Goal: Register for event/course

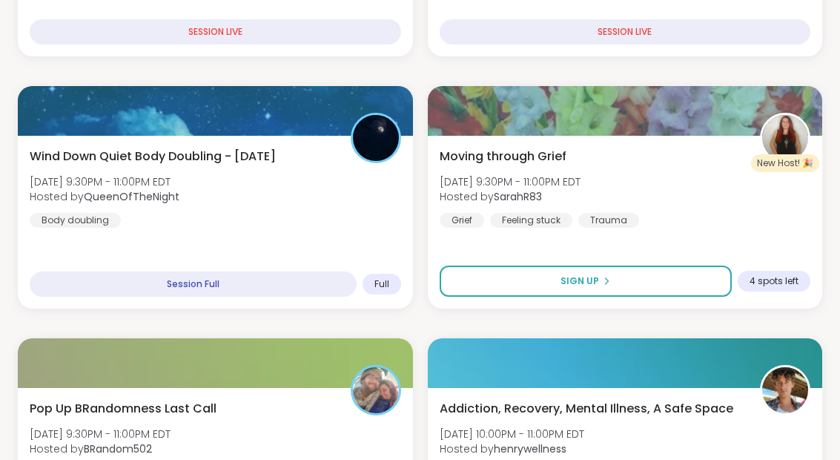
scroll to position [766, 0]
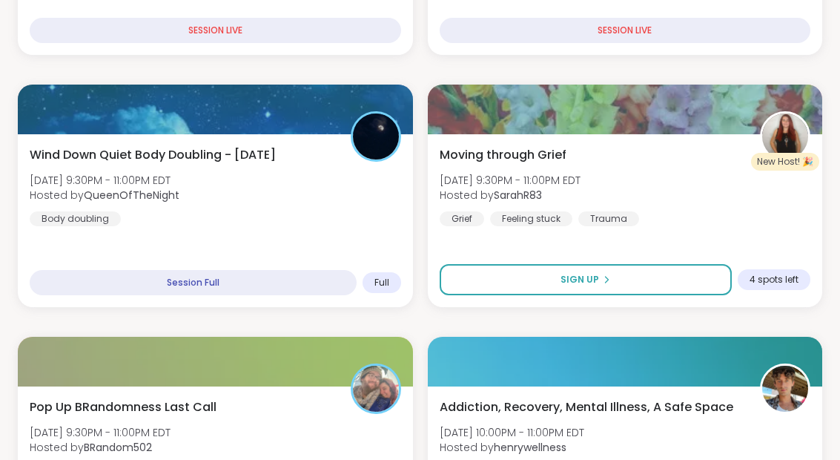
click at [304, 231] on div "Wind Down Quiet Body Doubling - [DATE] [DATE] 9:30PM - 11:00PM EDT Hosted by Qu…" at bounding box center [215, 220] width 395 height 173
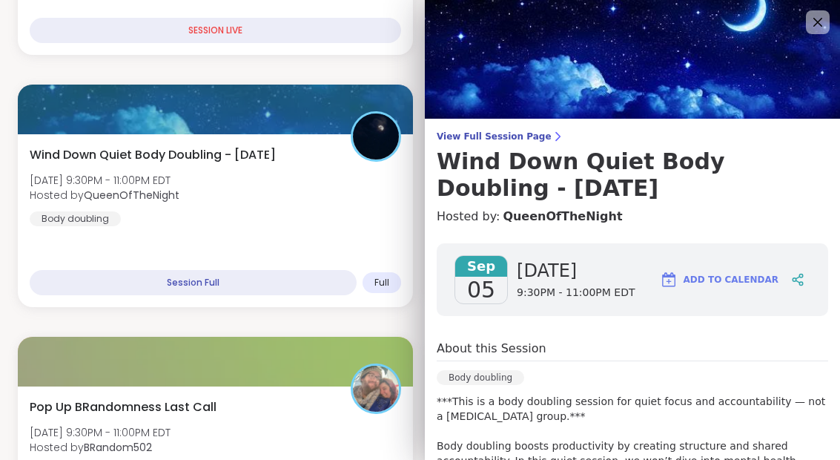
click at [817, 27] on icon at bounding box center [818, 22] width 18 height 18
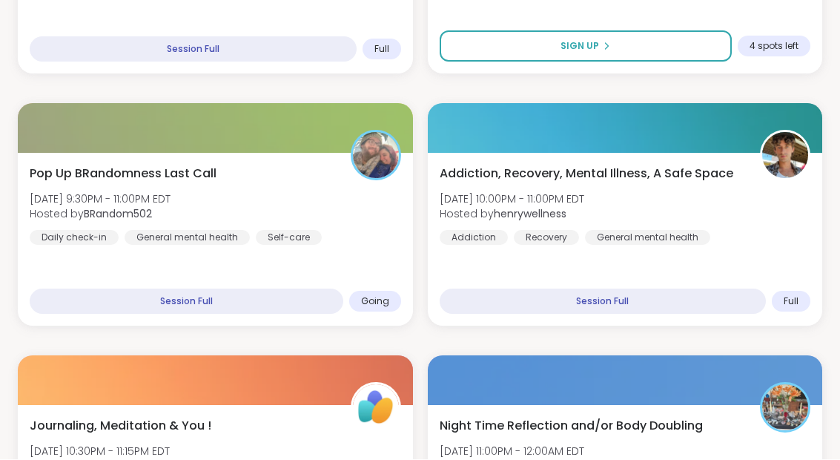
scroll to position [1000, 0]
click at [366, 221] on div "Pop Up BRandomness Last Call [DATE] 9:30PM - 11:00PM EDT Hosted by BRandom502 D…" at bounding box center [216, 205] width 372 height 80
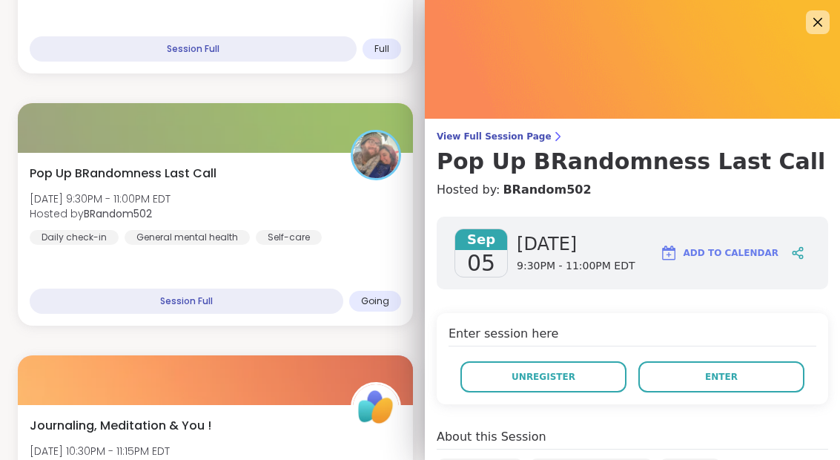
click at [581, 377] on button "Unregister" at bounding box center [544, 376] width 166 height 31
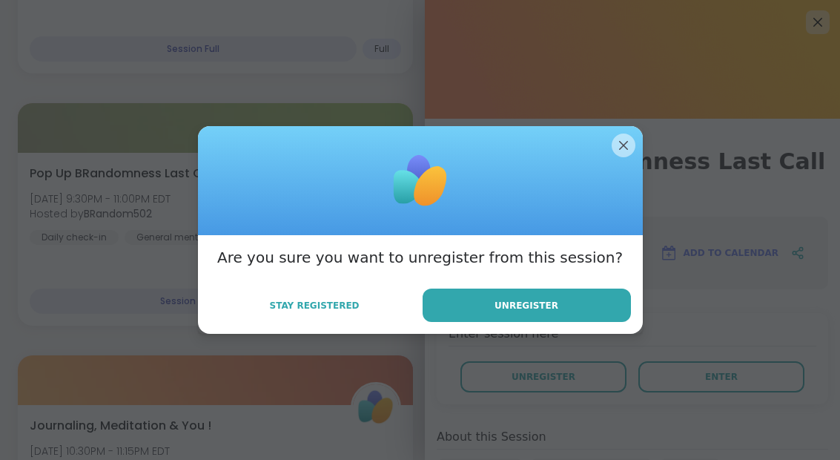
click at [593, 322] on button "Unregister" at bounding box center [527, 305] width 208 height 33
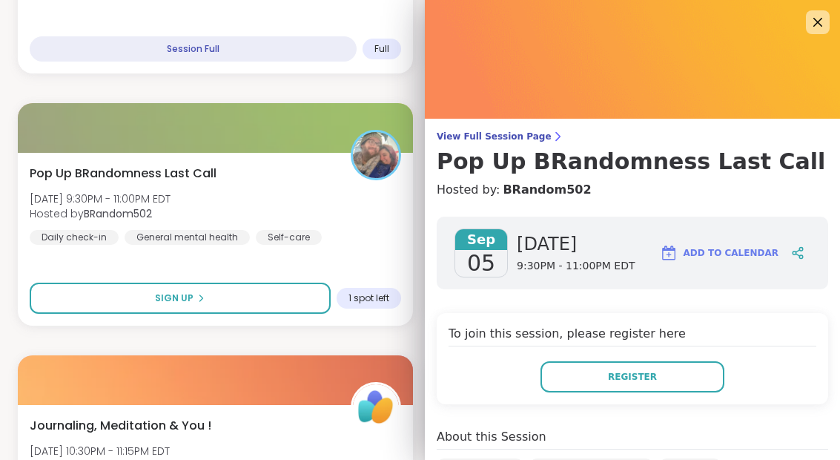
click at [815, 30] on icon at bounding box center [818, 22] width 18 height 18
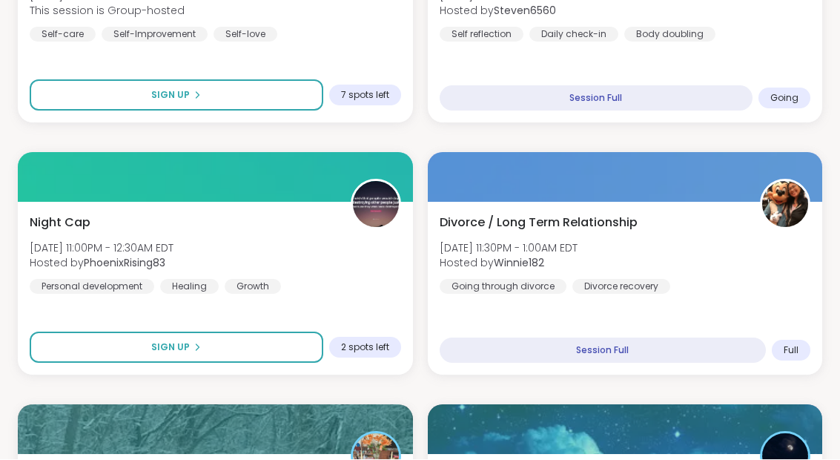
scroll to position [1455, 0]
click at [340, 273] on div "Night Cap [DATE] 11:00PM - 12:30AM EDT Hosted by PhoenixRising83 Personal devel…" at bounding box center [216, 254] width 372 height 80
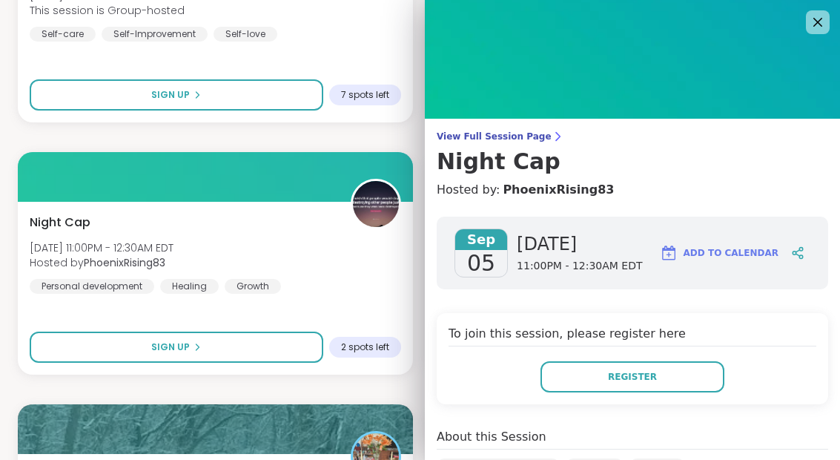
scroll to position [0, 0]
click at [826, 36] on img at bounding box center [632, 59] width 415 height 119
click at [825, 23] on icon at bounding box center [818, 22] width 18 height 18
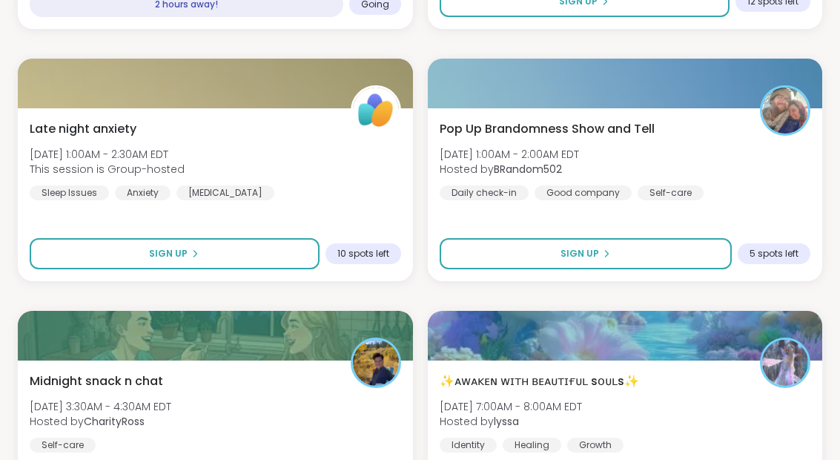
scroll to position [2053, 0]
click at [632, 255] on button "Sign Up" at bounding box center [586, 253] width 293 height 31
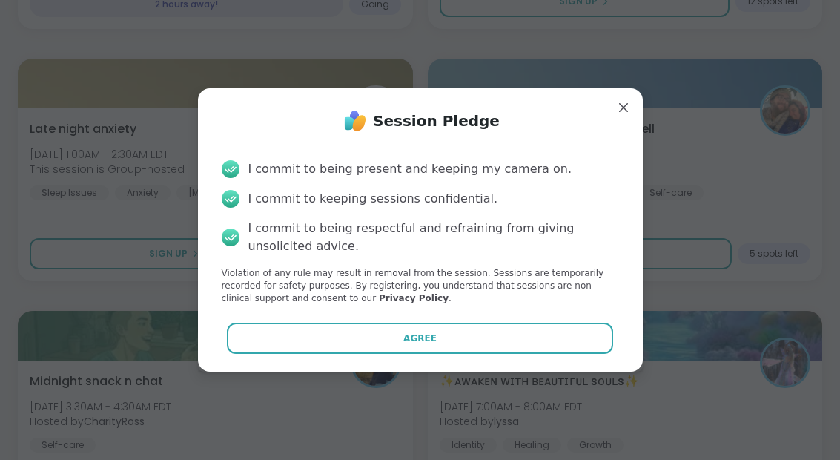
click at [441, 354] on button "Agree" at bounding box center [420, 338] width 386 height 31
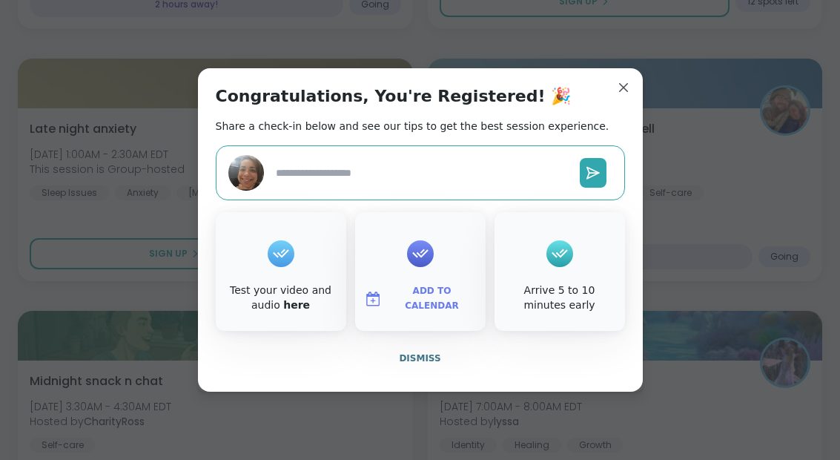
click at [435, 286] on div "Add to Calendar" at bounding box center [420, 271] width 131 height 119
click at [438, 313] on span "Add to Calendar" at bounding box center [432, 298] width 89 height 29
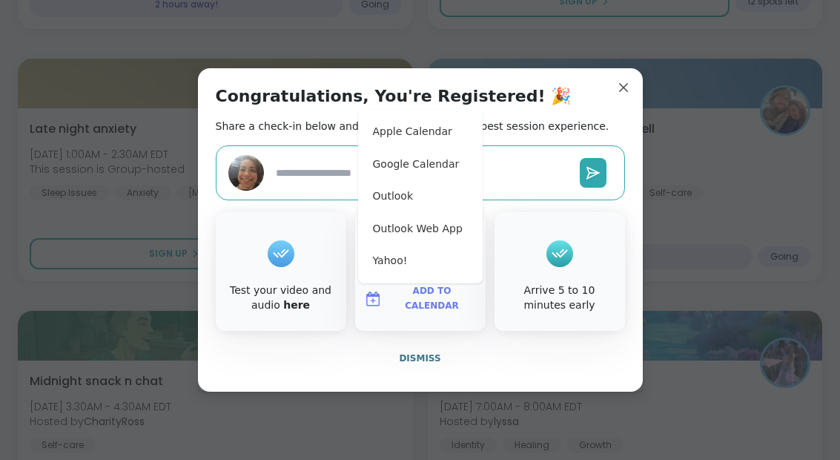
click at [444, 181] on button "Google Calendar" at bounding box center [420, 164] width 113 height 33
type textarea "*"
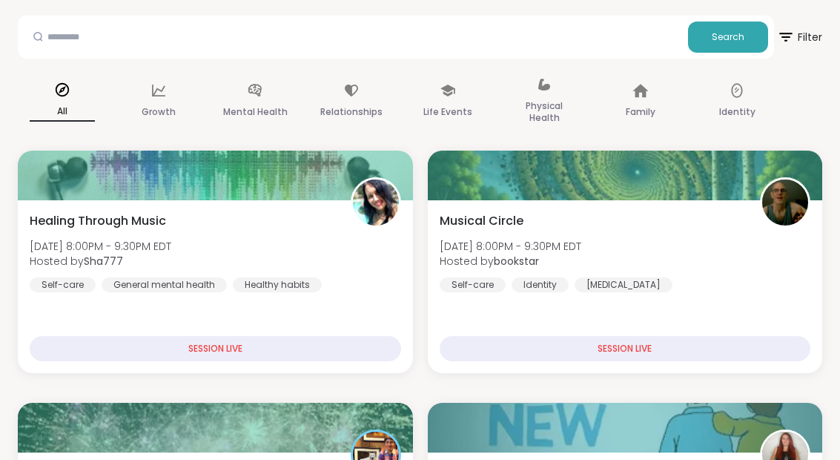
scroll to position [0, 0]
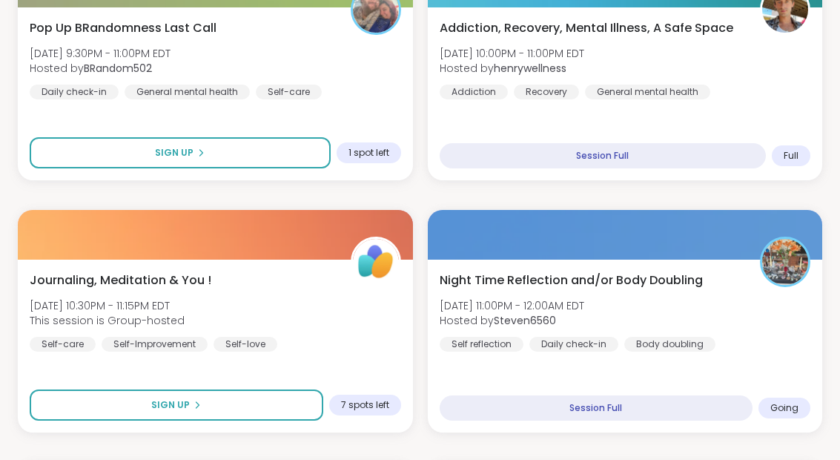
scroll to position [1149, 0]
